Goal: Task Accomplishment & Management: Manage account settings

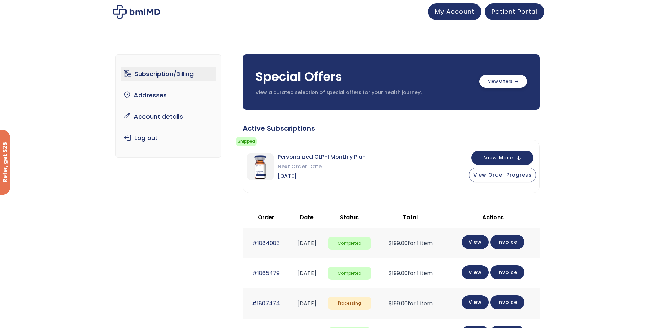
click at [511, 82] on label at bounding box center [503, 81] width 48 height 13
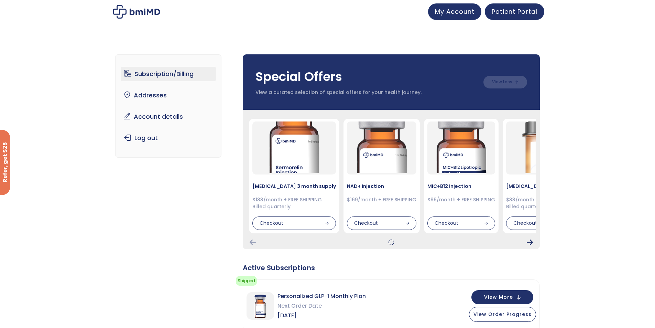
click at [530, 243] on icon "Next Card" at bounding box center [529, 241] width 6 height 5
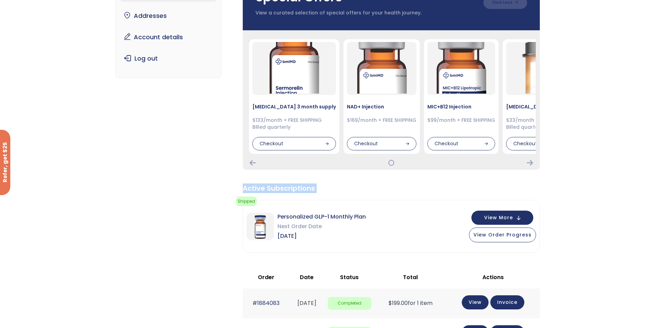
scroll to position [103, 0]
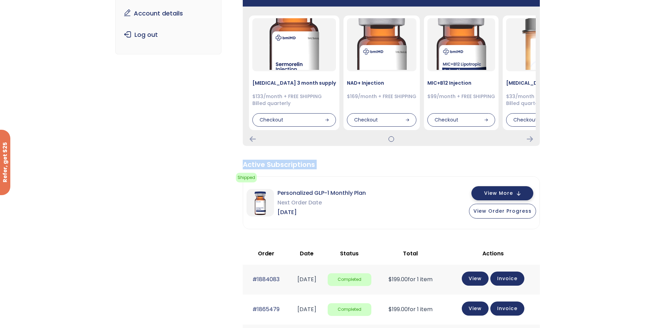
click at [497, 191] on span "View More" at bounding box center [498, 193] width 29 height 4
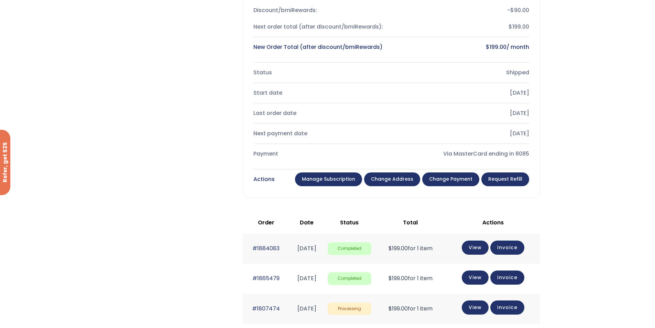
scroll to position [378, 0]
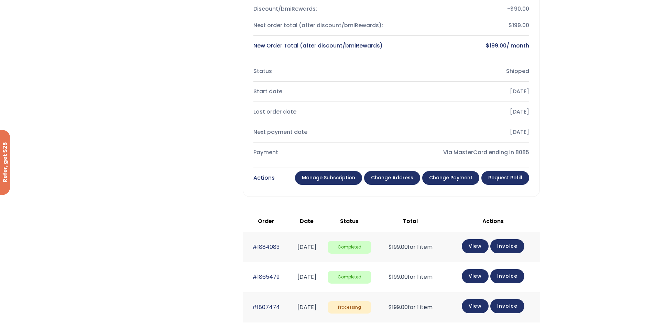
click at [328, 180] on link "Manage Subscription" at bounding box center [328, 178] width 67 height 14
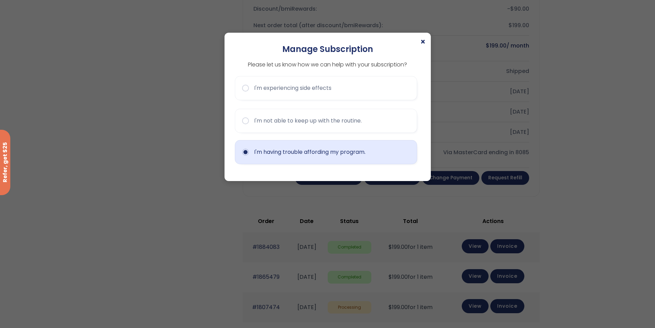
click at [246, 154] on button "I'm having trouble affording my program." at bounding box center [326, 152] width 182 height 24
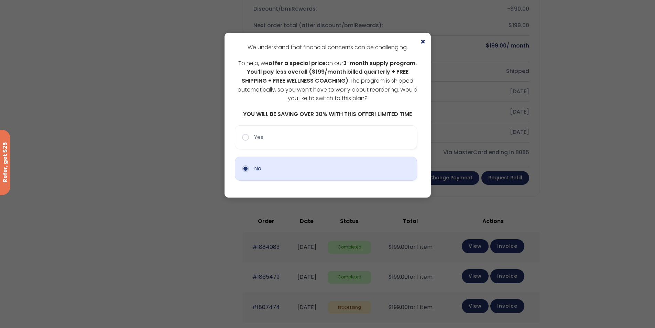
click at [247, 169] on button "No" at bounding box center [326, 168] width 182 height 24
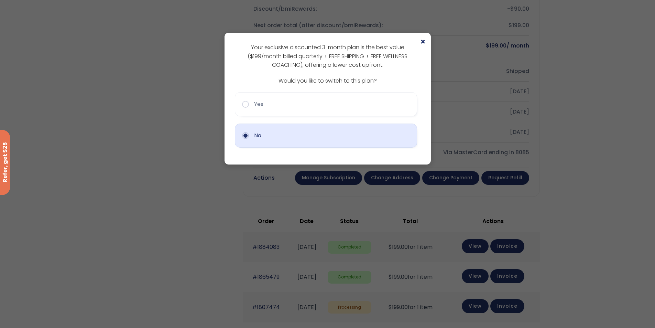
click at [247, 138] on button "No" at bounding box center [326, 135] width 182 height 24
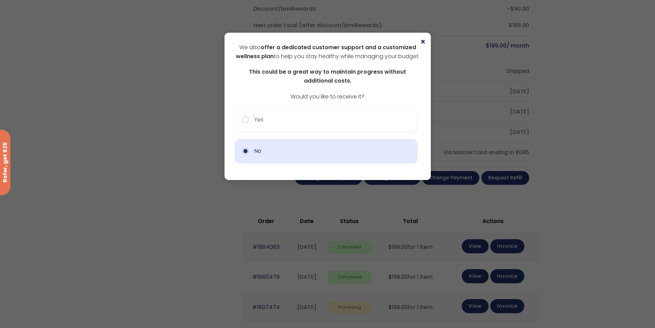
click at [249, 159] on button "No" at bounding box center [326, 151] width 182 height 24
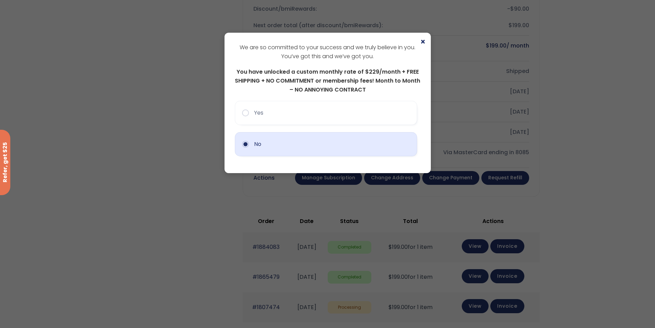
click at [249, 148] on button "No" at bounding box center [326, 144] width 182 height 24
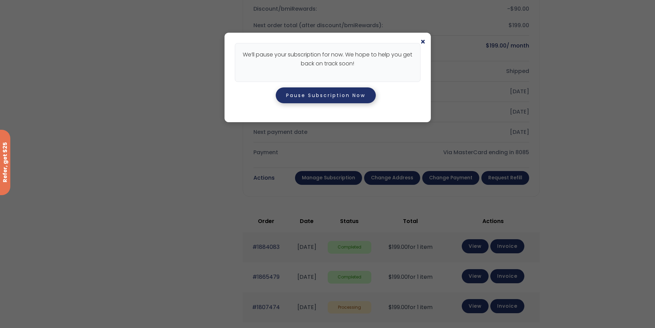
click at [314, 101] on button "Pause Subscription Now" at bounding box center [326, 95] width 100 height 16
click at [330, 94] on button "Pause Subscription Now" at bounding box center [326, 95] width 100 height 16
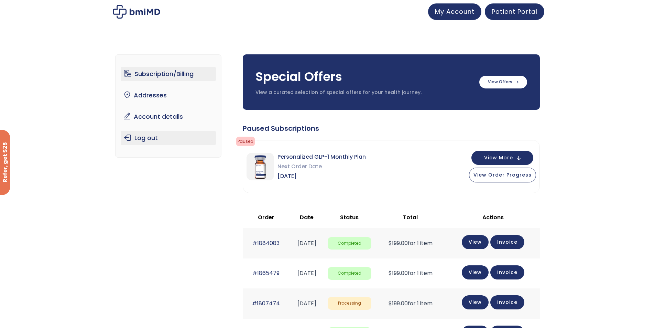
click at [142, 137] on link "Log out" at bounding box center [168, 138] width 95 height 14
